Goal: Task Accomplishment & Management: Manage account settings

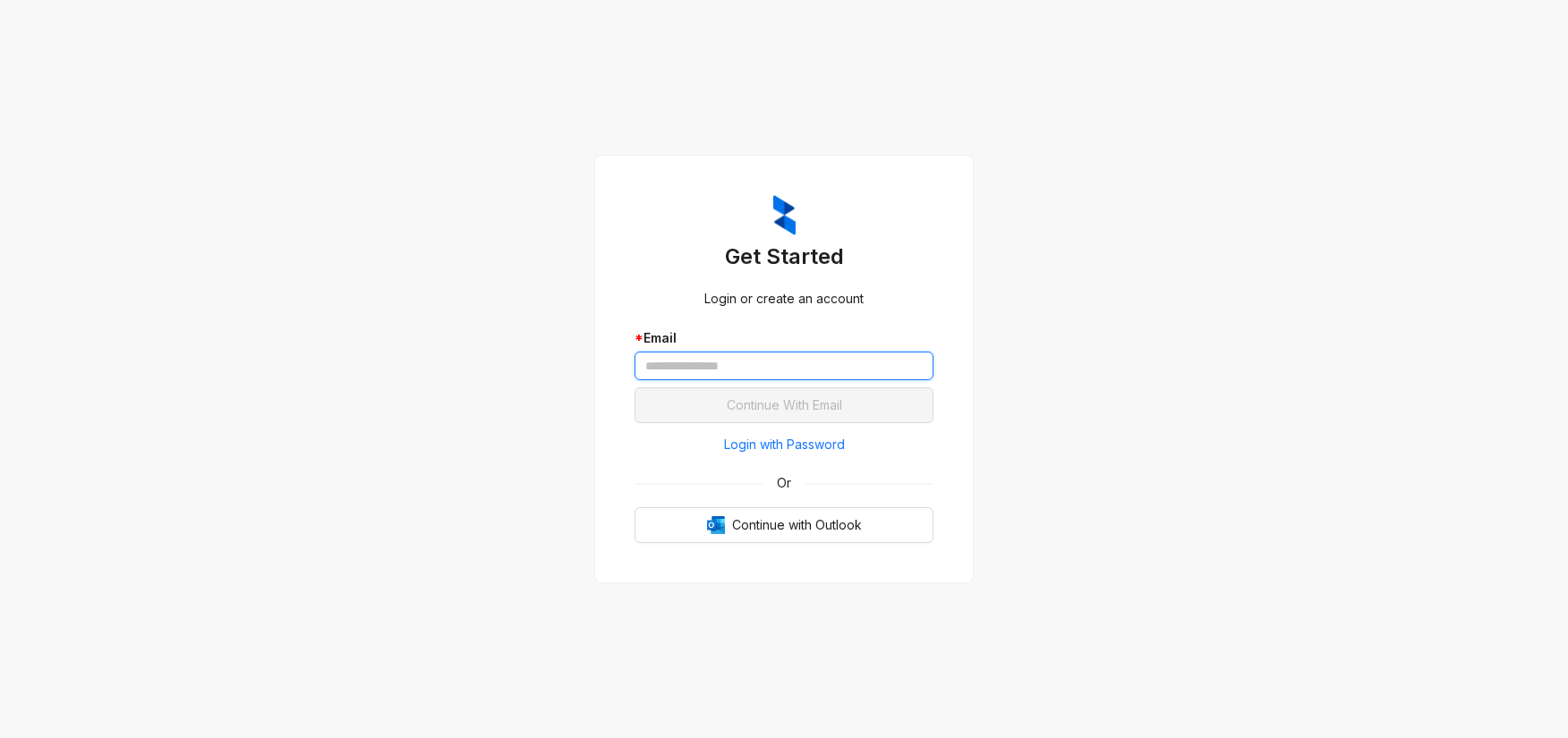
click at [744, 362] on input "text" at bounding box center [784, 365] width 299 height 28
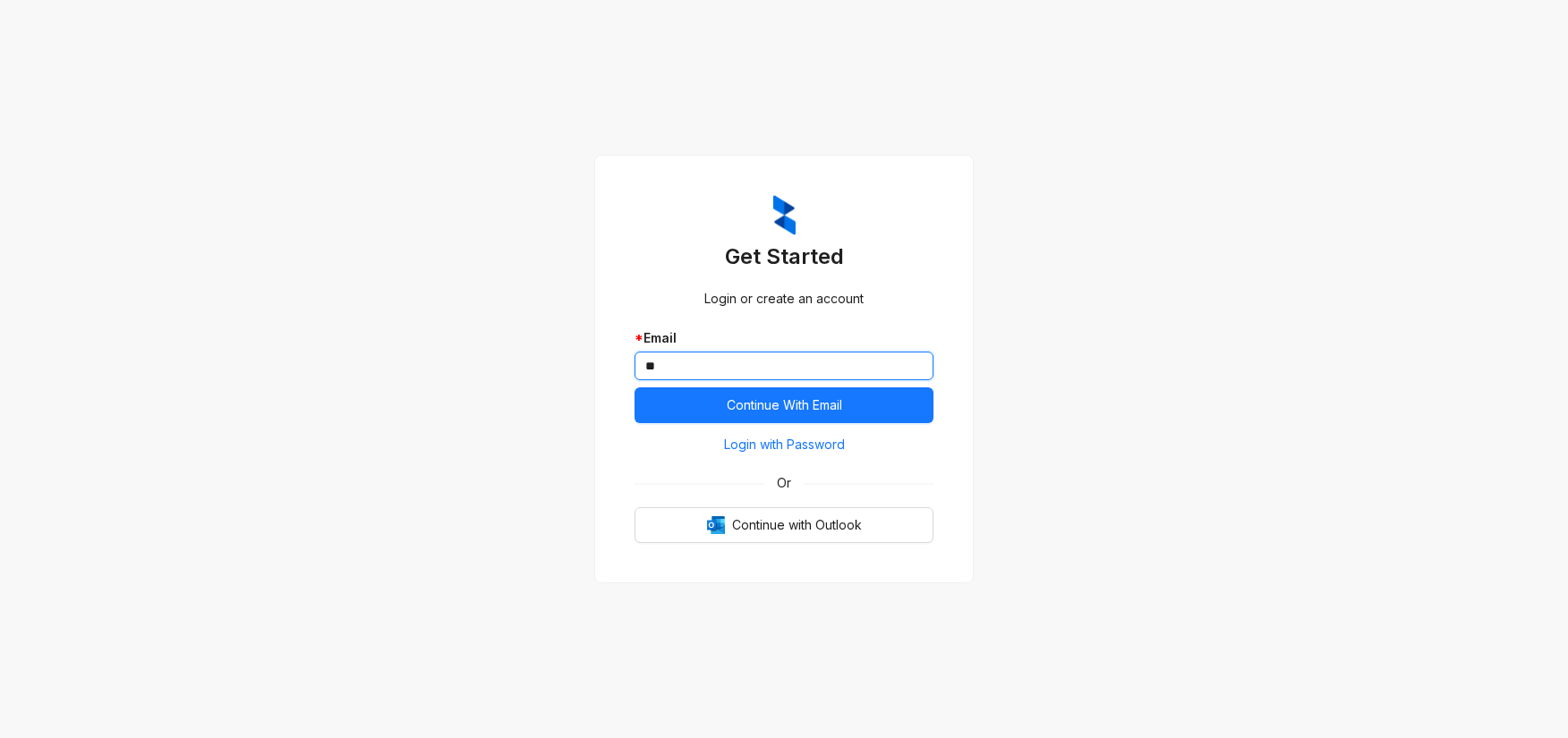
type input "*"
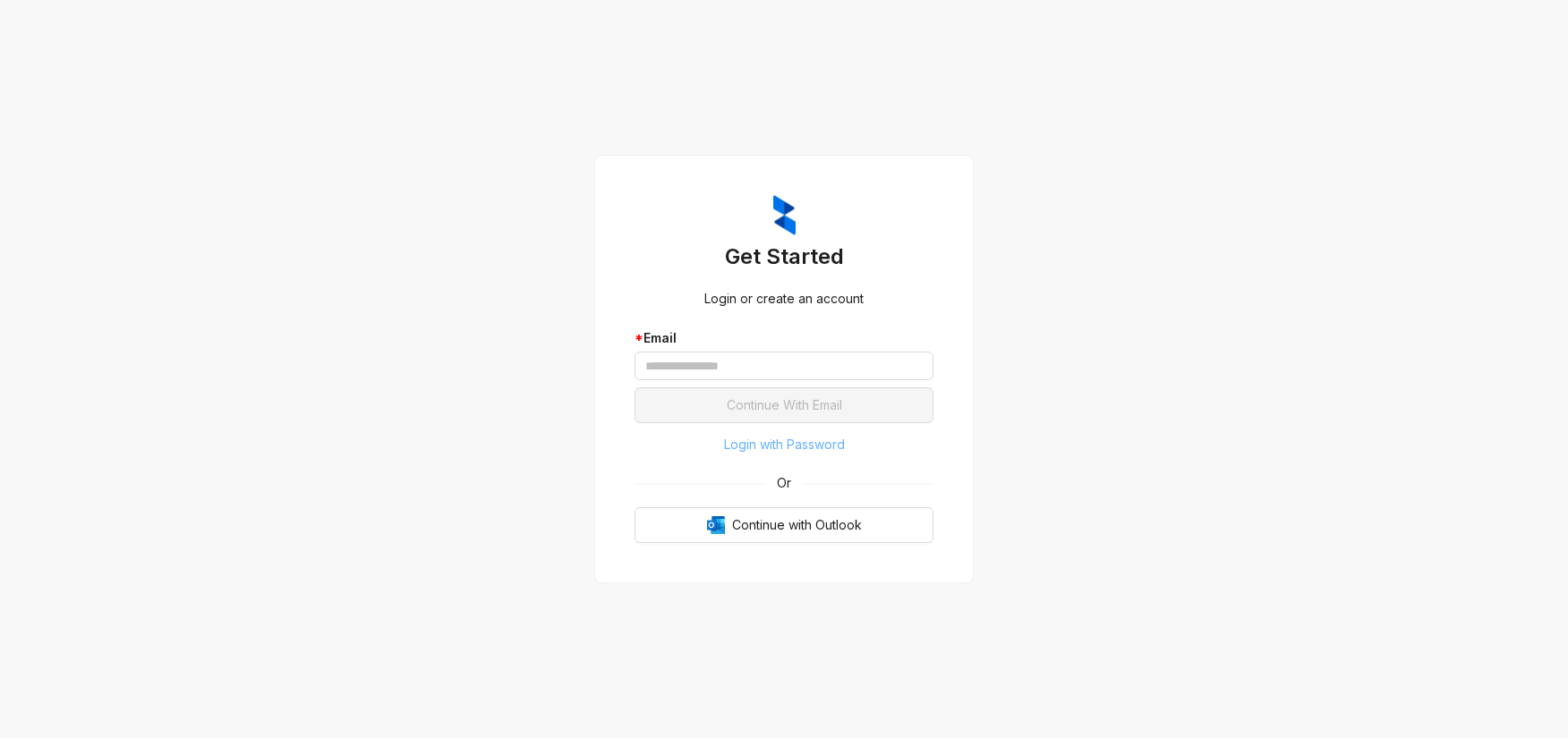
click at [764, 441] on span "Login with Password" at bounding box center [784, 445] width 121 height 20
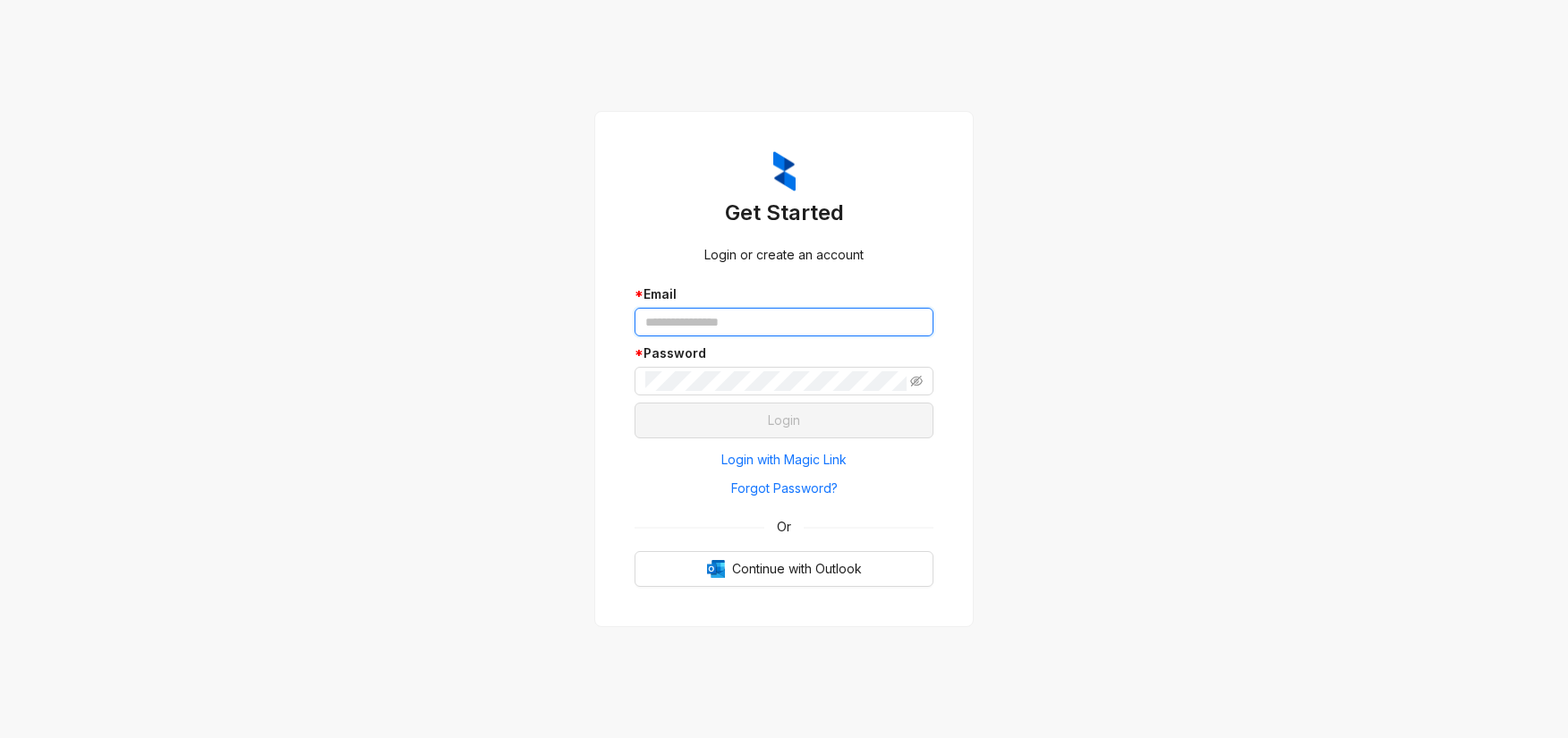
click at [695, 333] on input "text" at bounding box center [784, 322] width 299 height 28
type input "**********"
click at [753, 487] on span "Forgot Password?" at bounding box center [784, 488] width 107 height 20
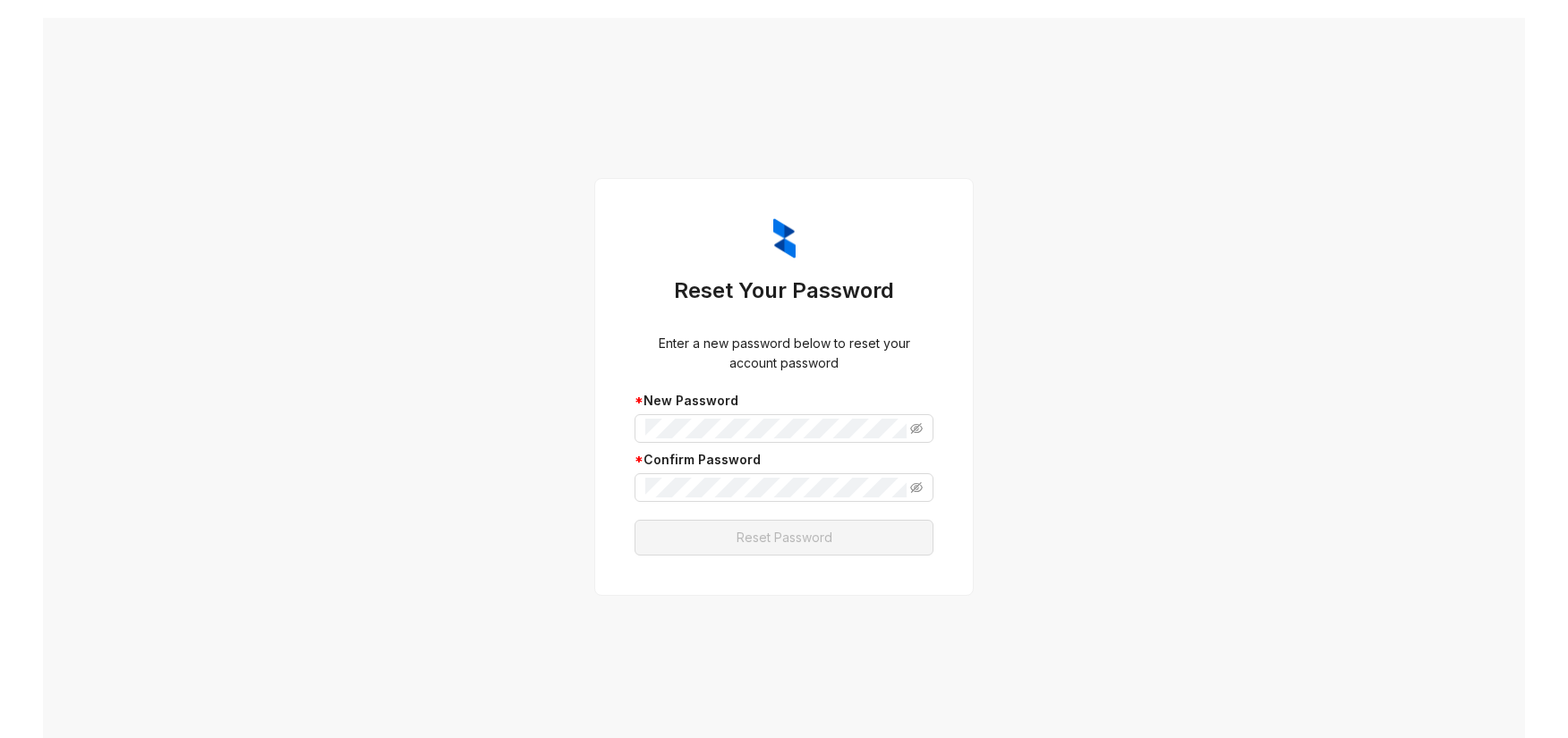
click at [687, 445] on div "* New Password * Confirm Password" at bounding box center [784, 446] width 299 height 111
click at [692, 438] on span at bounding box center [784, 428] width 299 height 28
click at [0, 737] on com-1password-button at bounding box center [0, 738] width 0 height 0
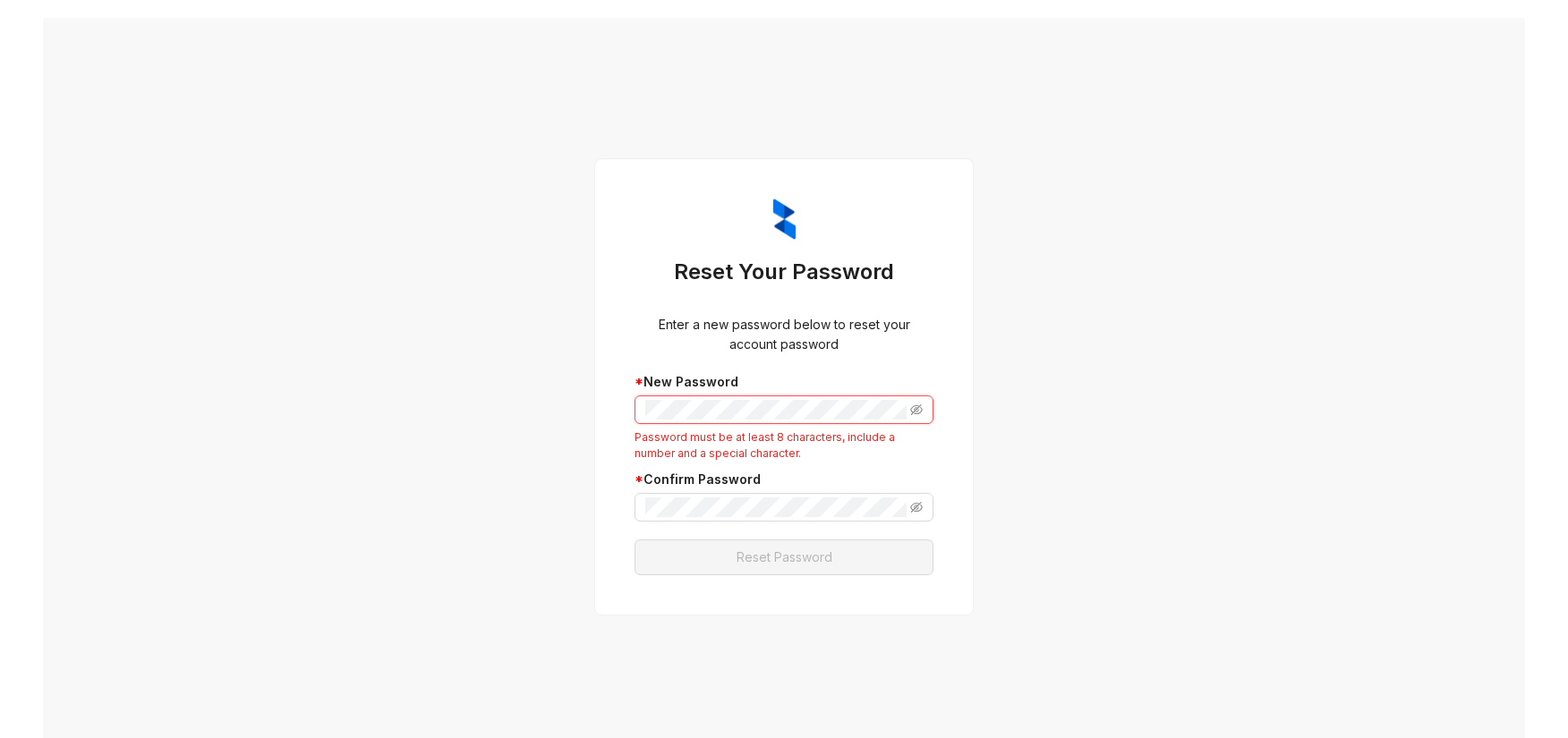
click at [605, 389] on div "Reset Your Password Enter a new password below to reset your account password *…" at bounding box center [784, 387] width 379 height 458
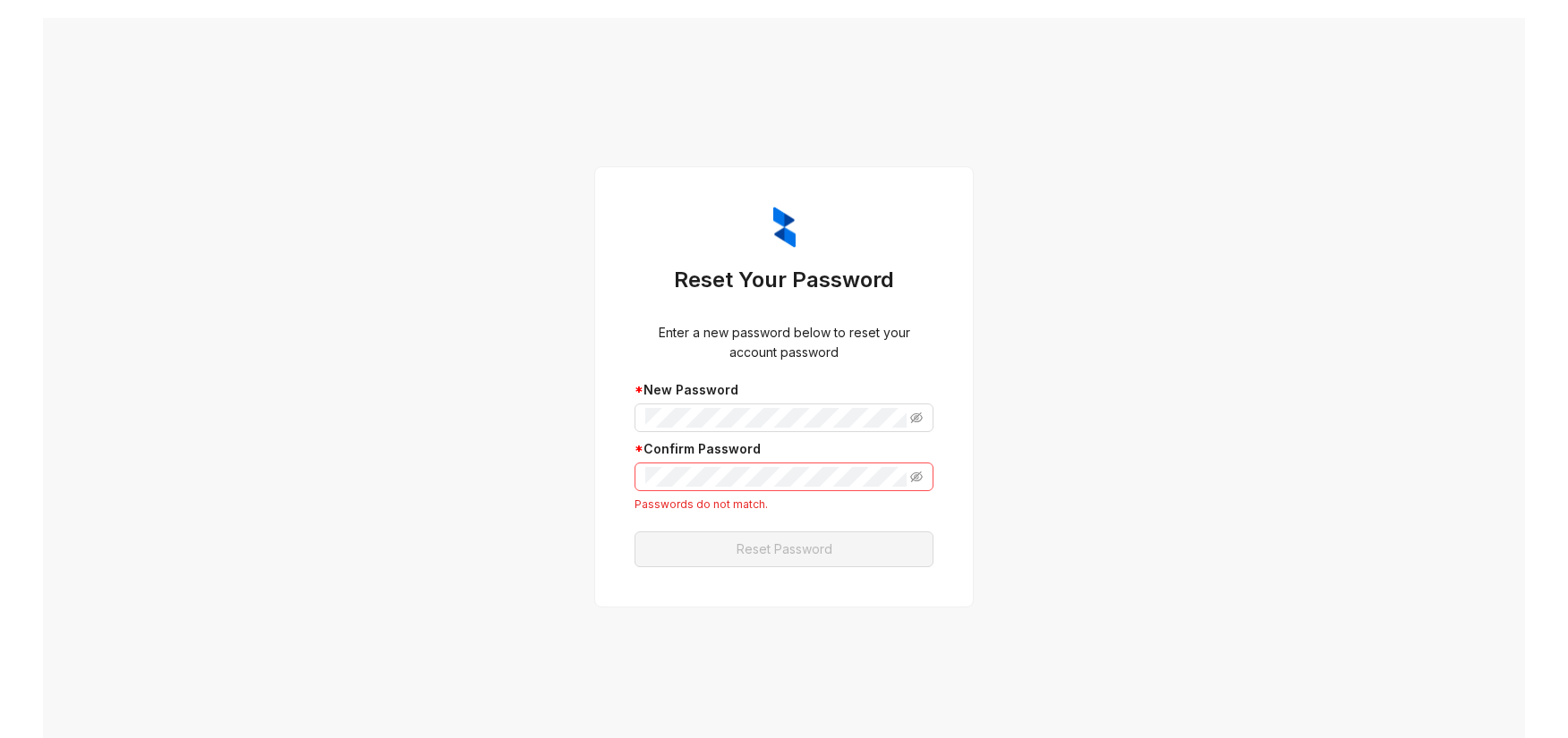
click at [1023, 442] on div "Reset Your Password Enter a new password below to reset your account password *…" at bounding box center [784, 387] width 1481 height 738
click at [623, 457] on div "Reset Your Password Enter a new password below to reset your account password *…" at bounding box center [784, 386] width 342 height 404
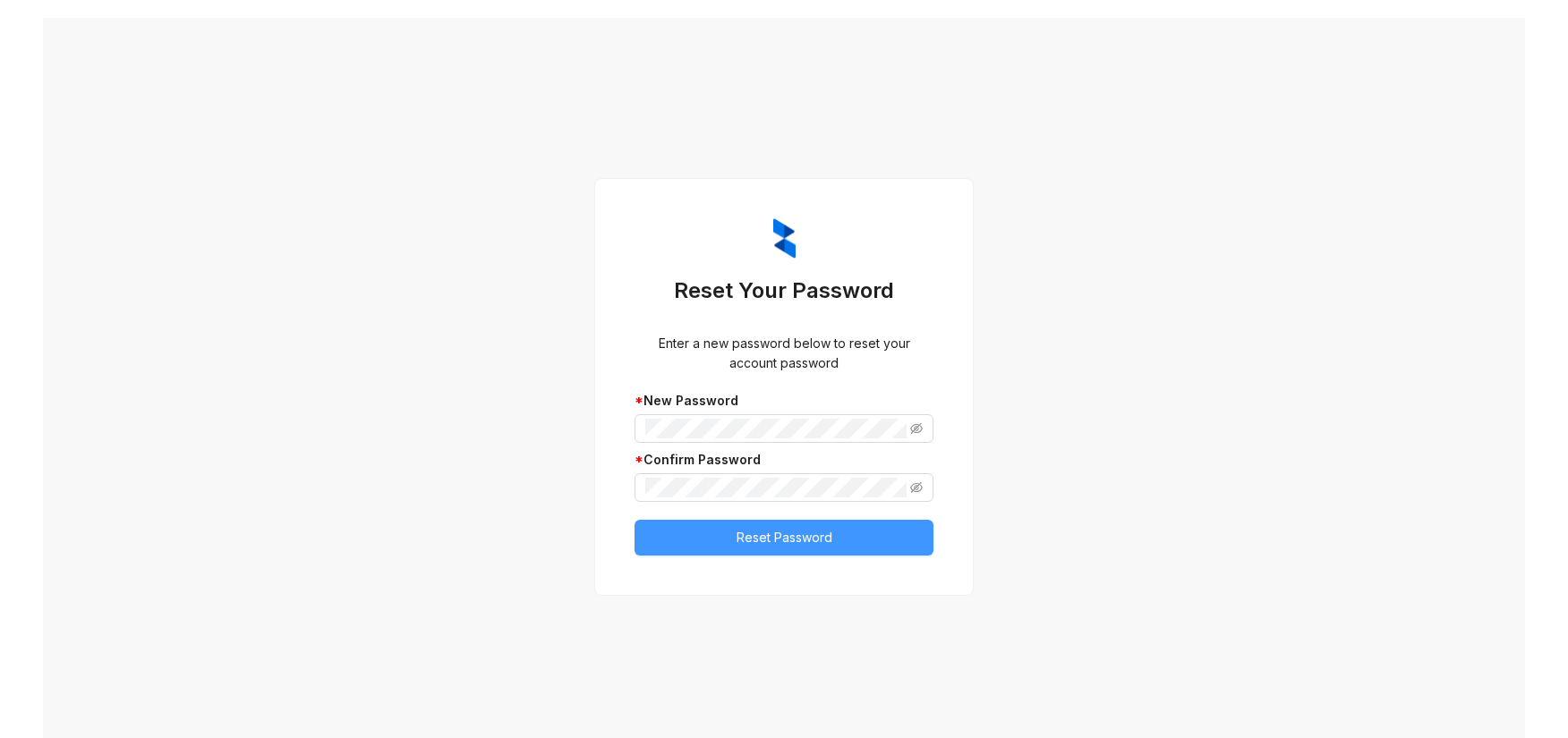
click at [817, 546] on span "Reset Password" at bounding box center [784, 538] width 96 height 20
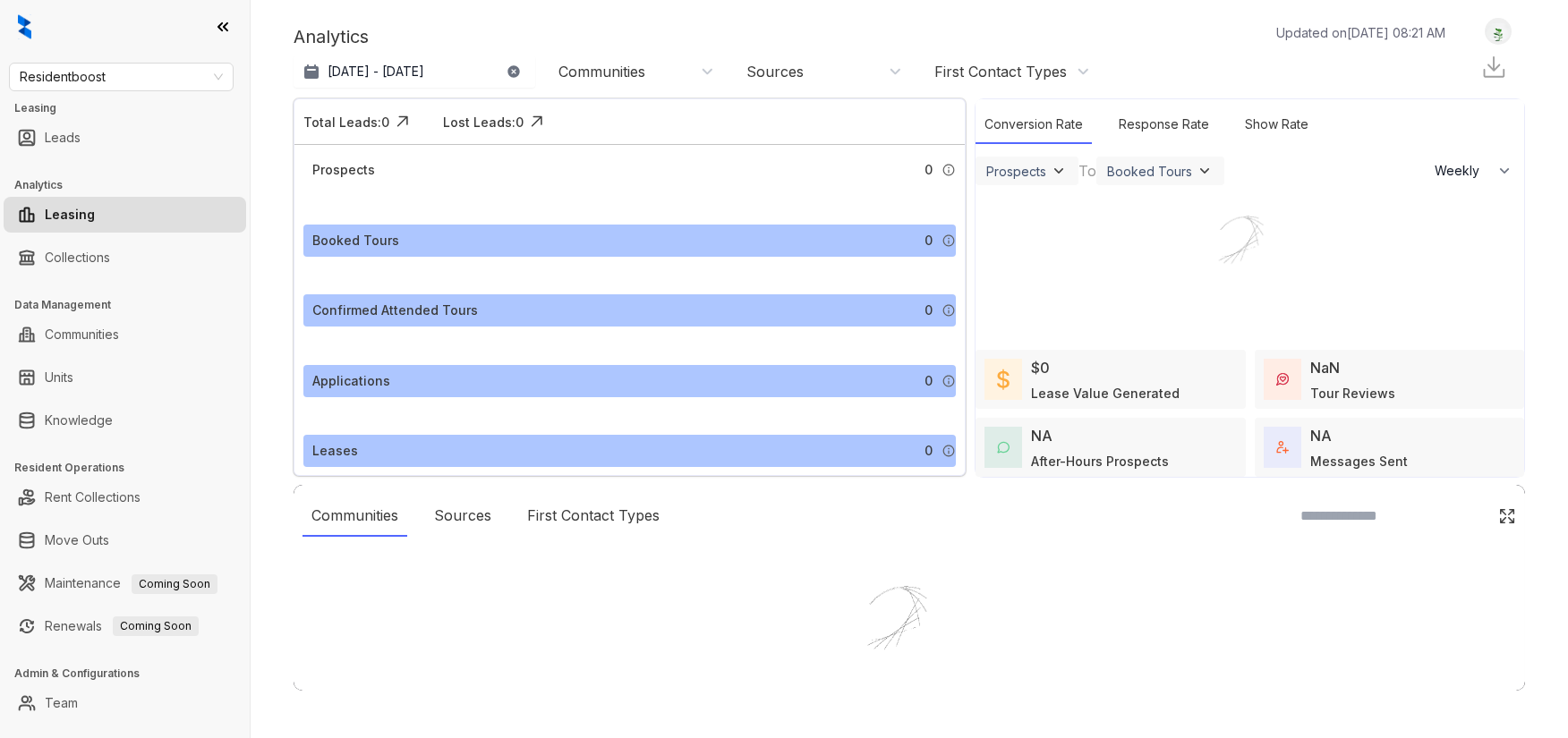
select select "******"
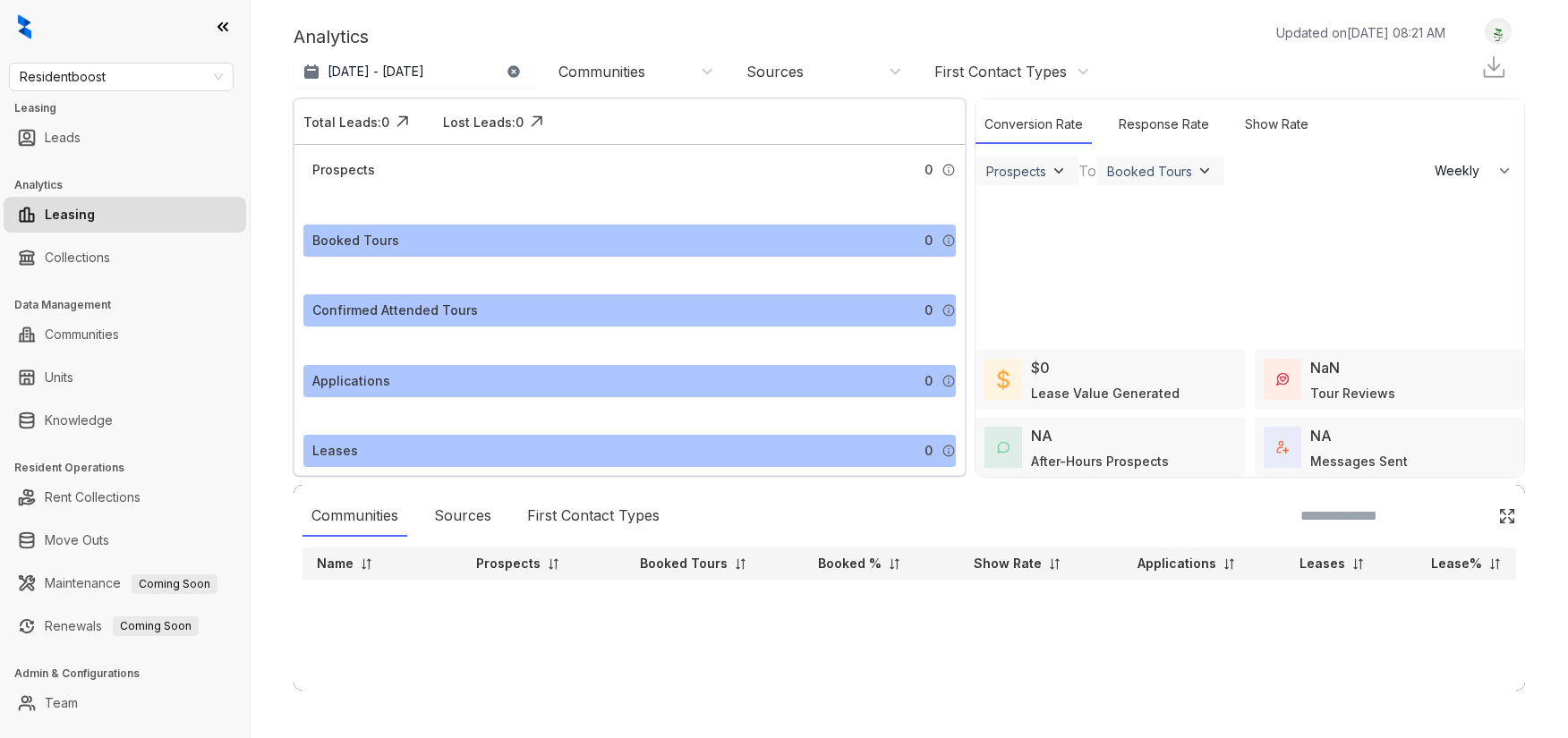
scroll to position [29, 0]
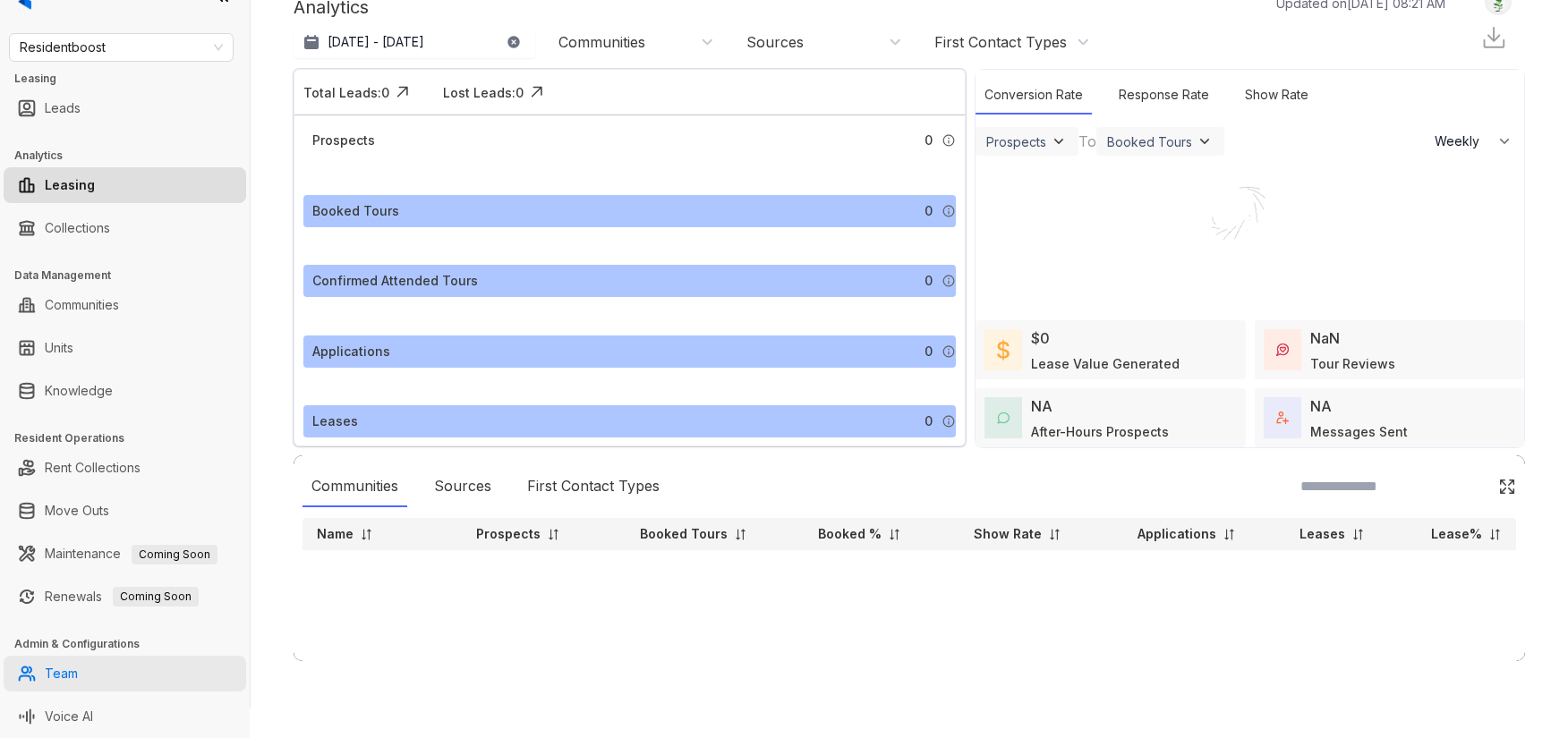
click at [77, 671] on link "Team" at bounding box center [61, 673] width 33 height 36
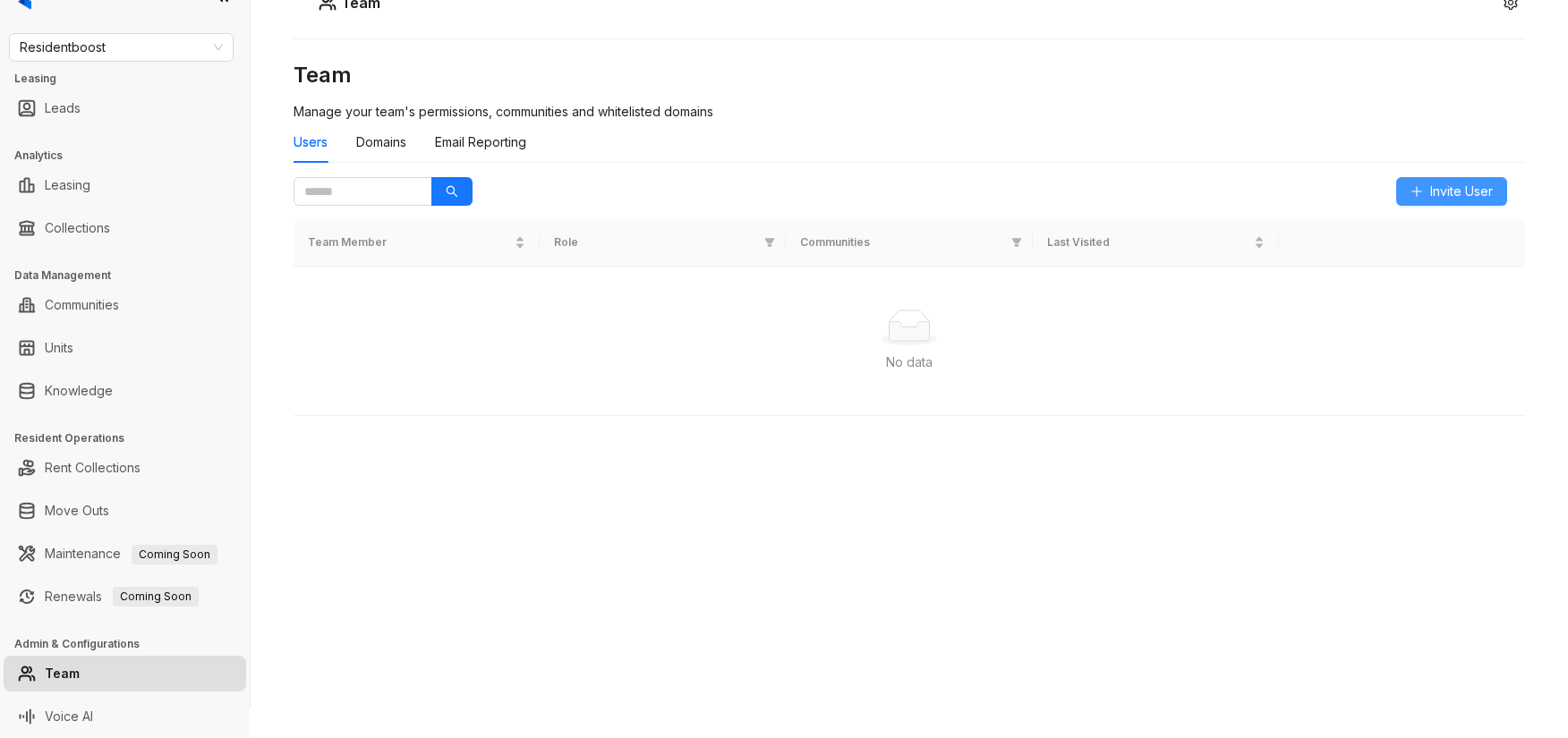
click at [1431, 190] on span "Invite User" at bounding box center [1460, 191] width 63 height 20
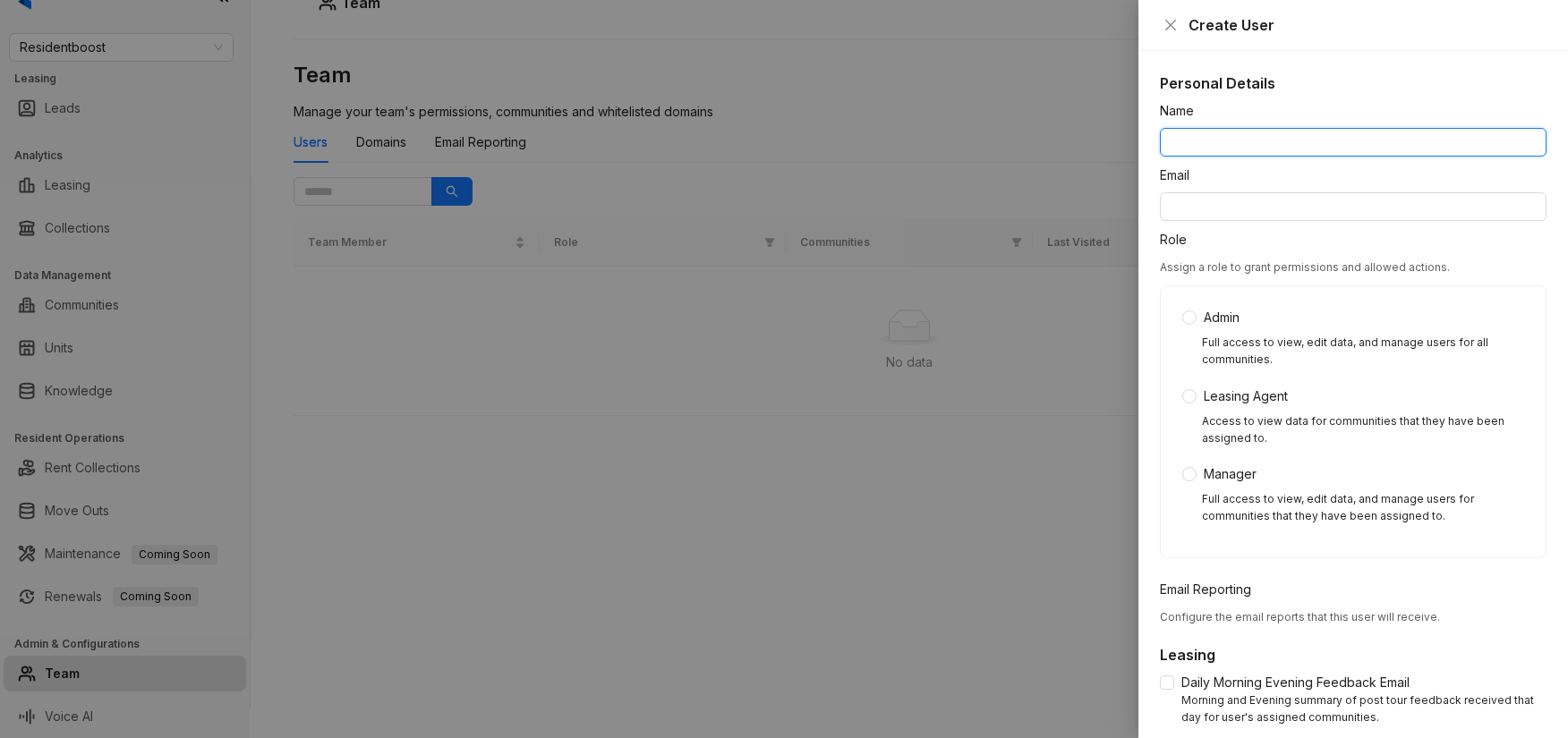
click at [1232, 132] on input "Name" at bounding box center [1353, 141] width 386 height 28
type input "**********"
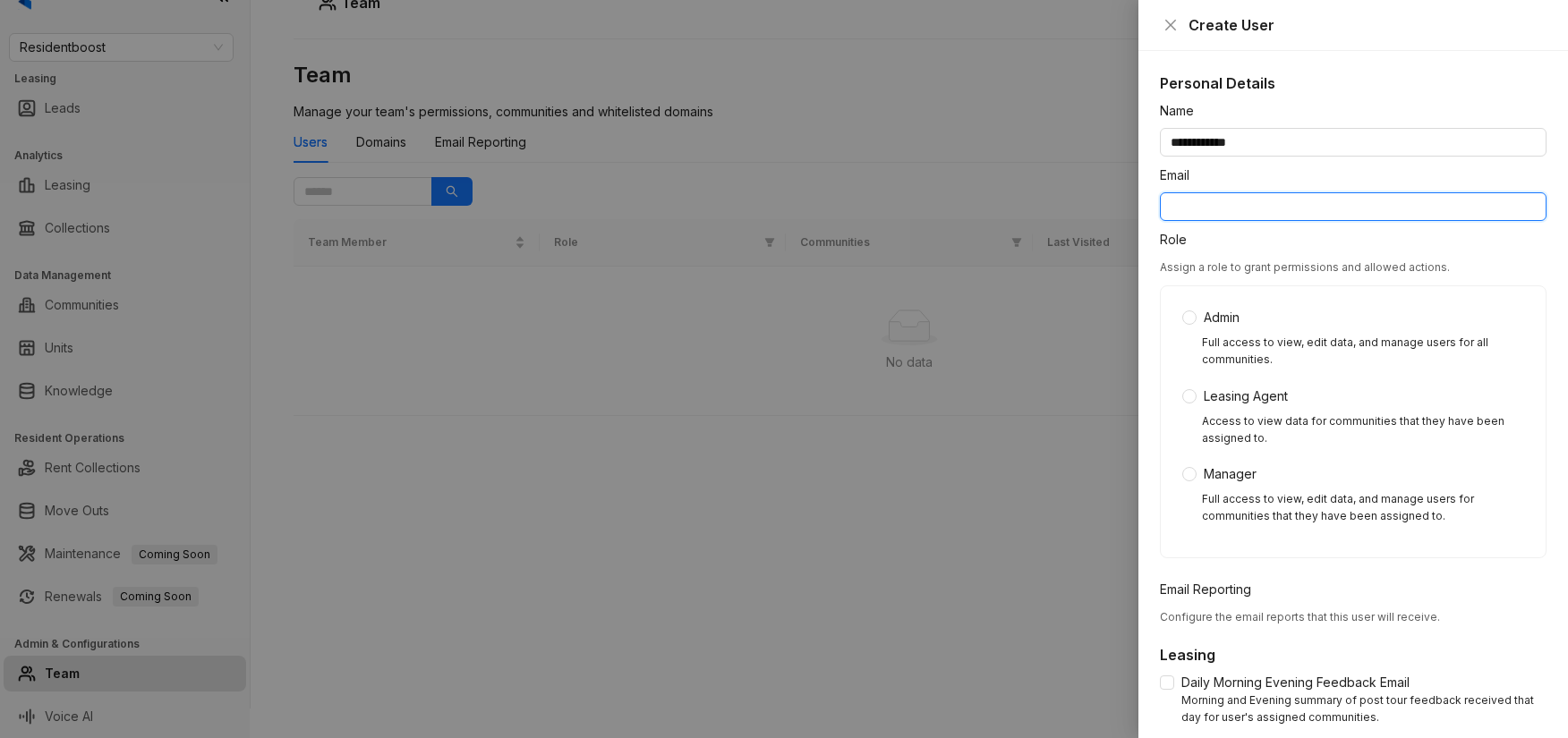
click at [1502, 201] on body "**********" at bounding box center [784, 369] width 1568 height 738
type input "**********"
click at [1363, 306] on div "Admin Full access to view, edit data, and manage users for all communities. Lea…" at bounding box center [1353, 422] width 384 height 272
click at [1276, 329] on div "Admin Full access to view, edit data, and manage users for all communities. Lea…" at bounding box center [1352, 422] width 342 height 228
click at [1196, 323] on span "Admin" at bounding box center [1221, 318] width 50 height 20
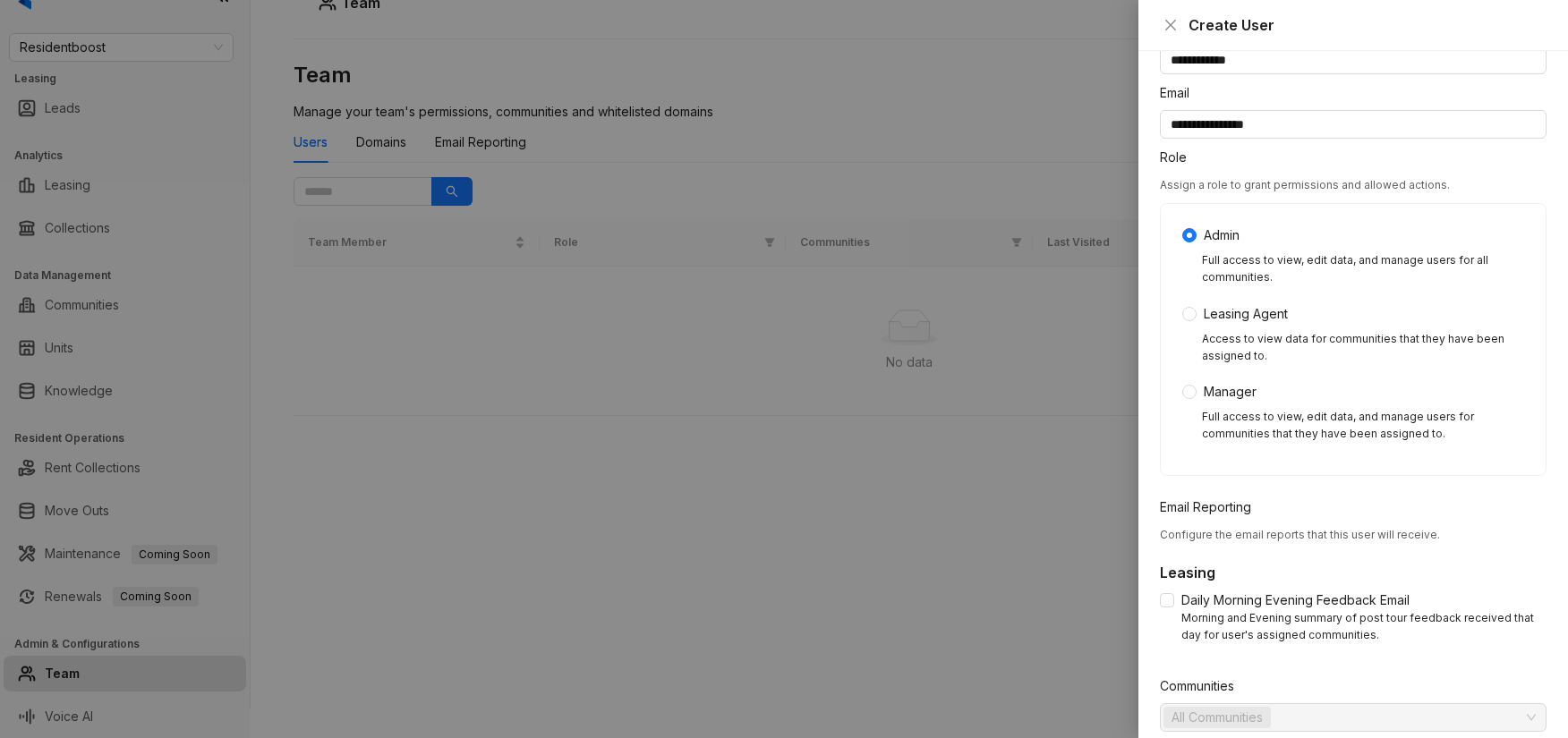
scroll to position [169, 0]
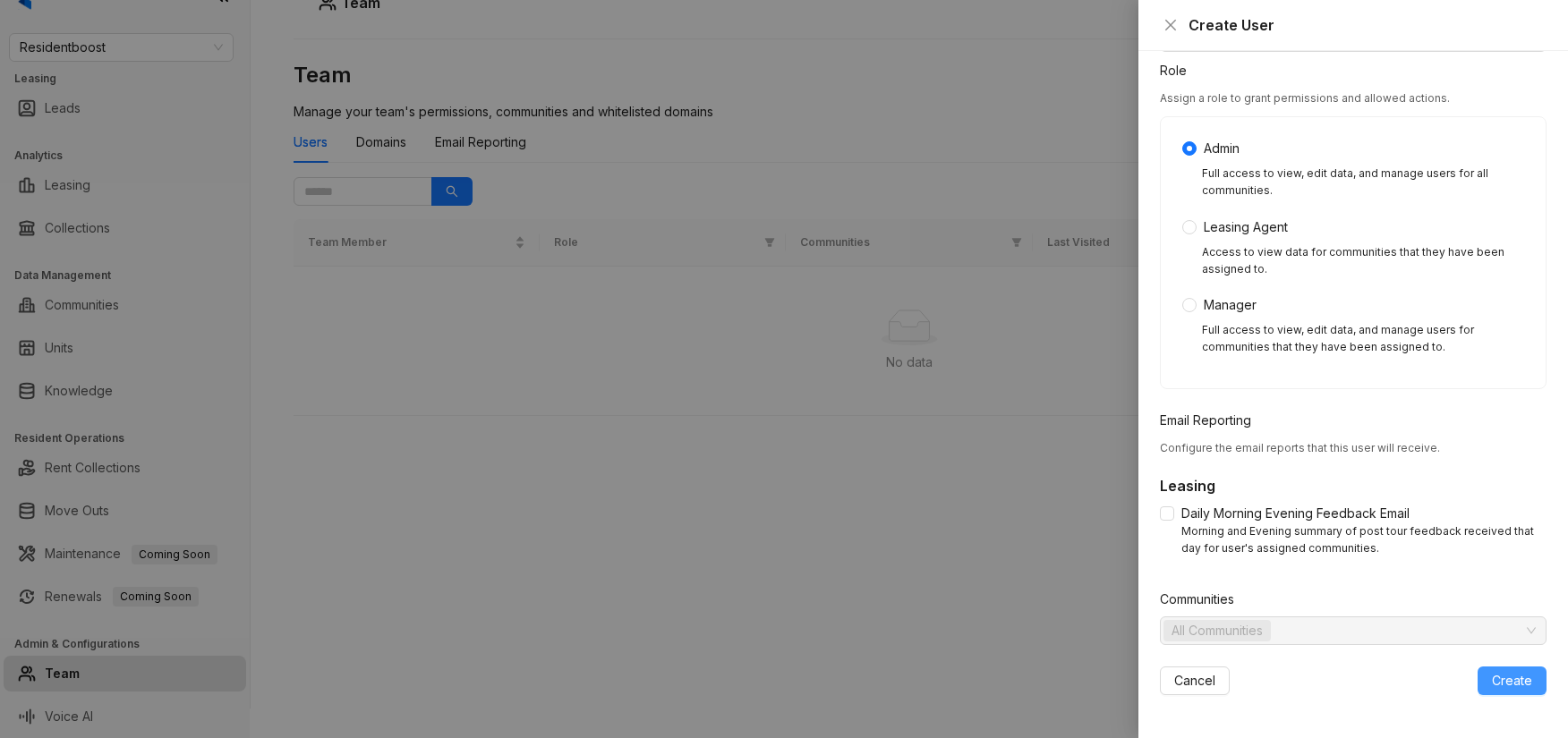
click at [1505, 682] on span "Create" at bounding box center [1512, 682] width 40 height 20
